Goal: Task Accomplishment & Management: Complete application form

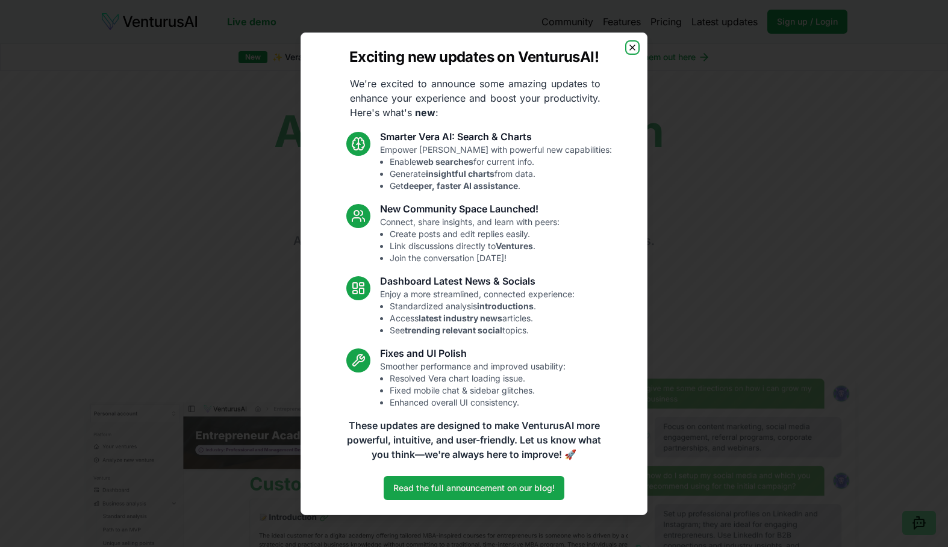
click at [633, 44] on icon "button" at bounding box center [632, 48] width 10 height 10
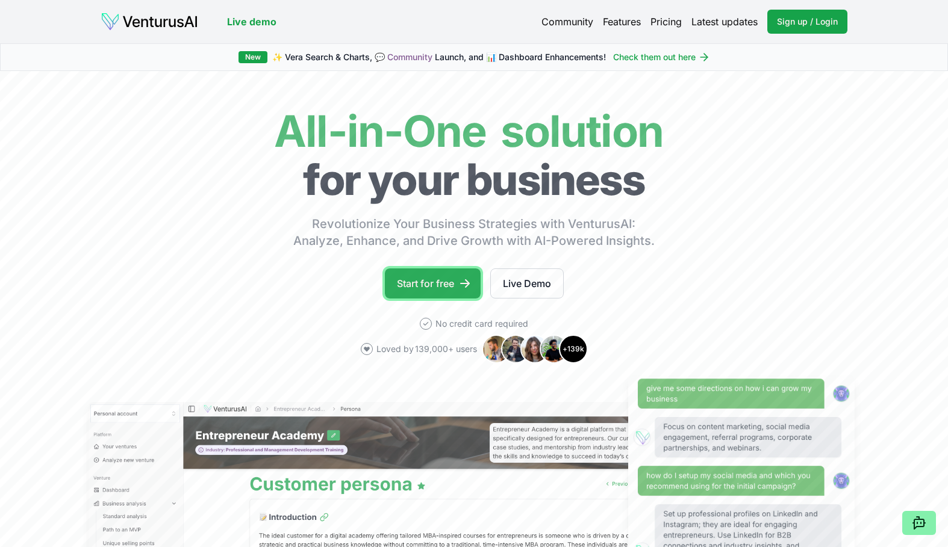
click at [430, 284] on link "Start for free" at bounding box center [433, 284] width 96 height 30
